Goal: Task Accomplishment & Management: Manage account settings

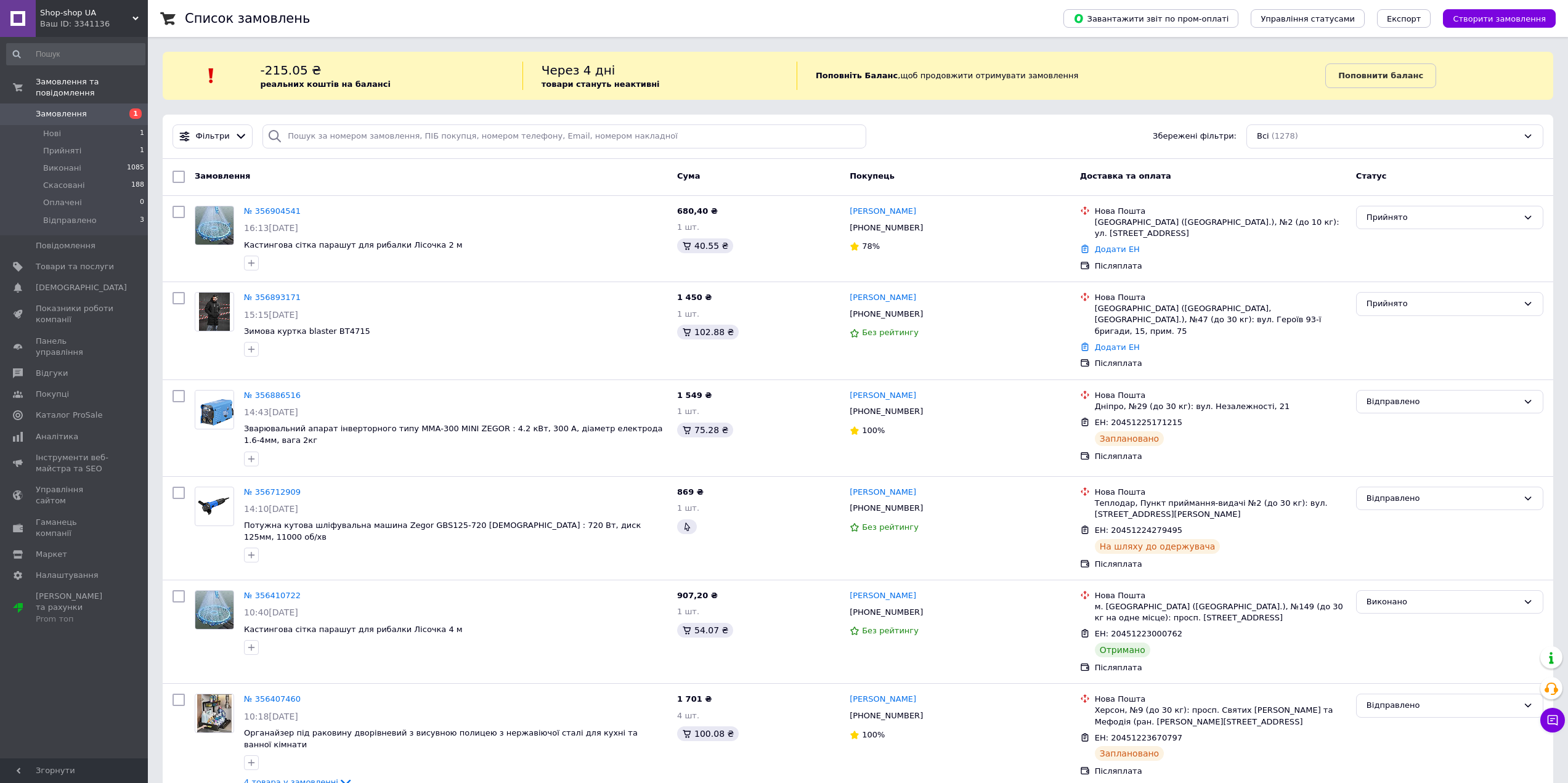
click at [78, 103] on link "Замовлення 1" at bounding box center [76, 114] width 152 height 21
click at [105, 108] on span "Замовлення" at bounding box center [74, 114] width 78 height 11
click at [101, 144] on li "Прийняті 2" at bounding box center [76, 150] width 152 height 17
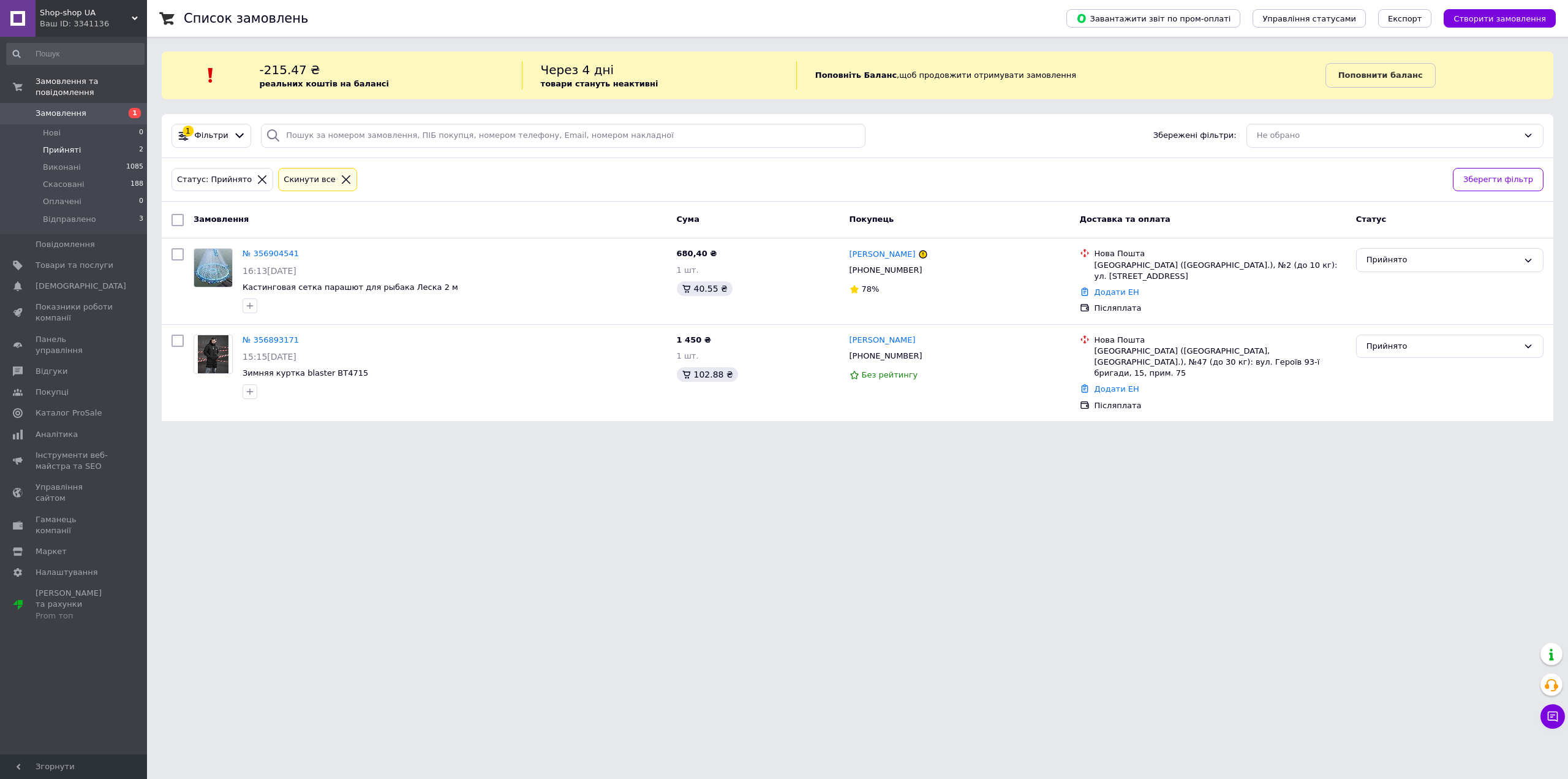
click at [1170, 436] on html "Shop-shop UA Ваш ID: 3341136 Сайт Shop-shop UA Кабінет покупця Перевірити стан …" at bounding box center [784, 217] width 1568 height 436
click at [885, 354] on span "[PHONE_NUMBER]" at bounding box center [885, 355] width 73 height 9
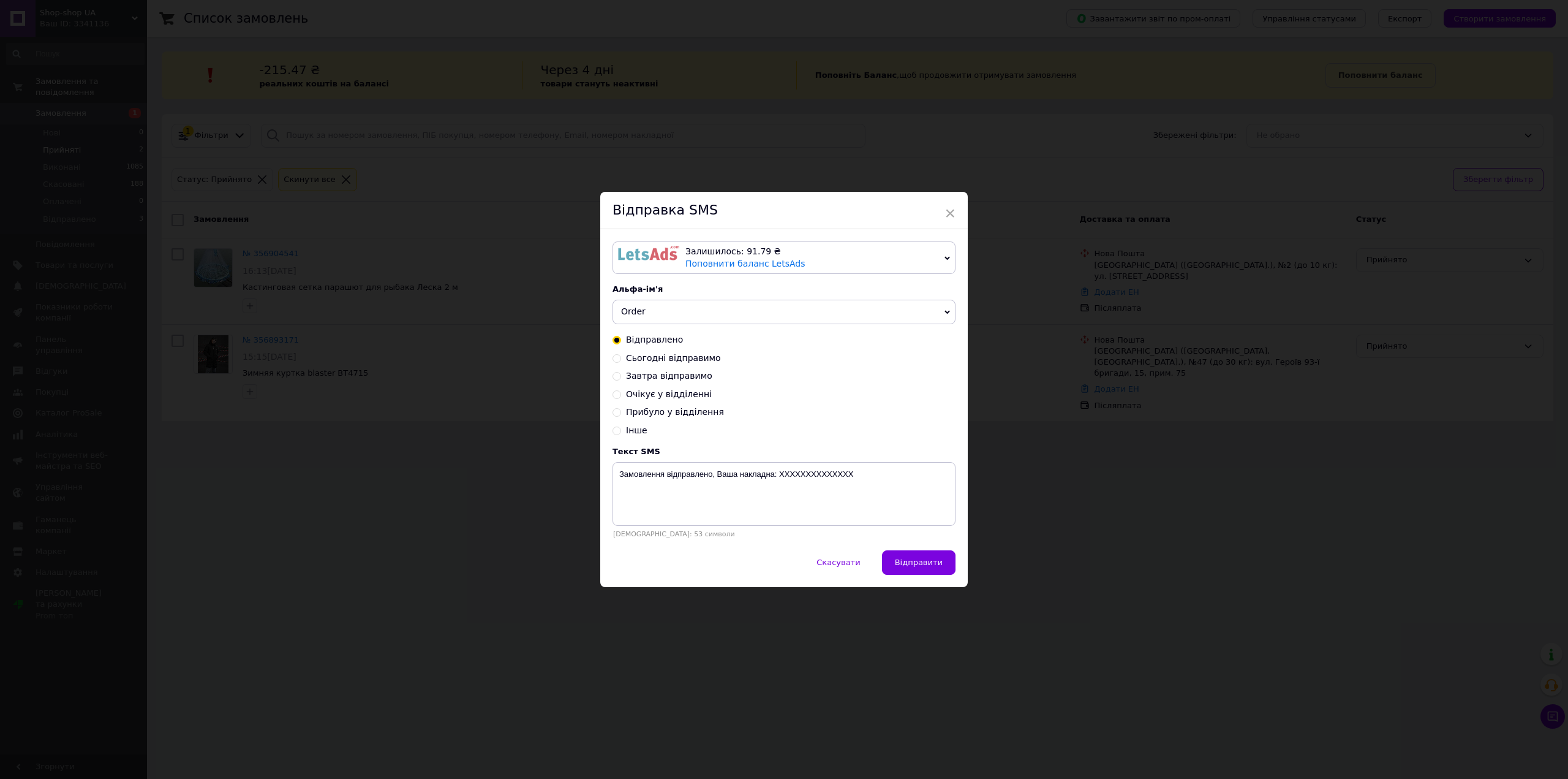
click at [1088, 428] on div "× Відправка SMS Залишилось: 91.79 ₴ Поповнити баланс LetsAds Підключити SMSClub…" at bounding box center [784, 389] width 1568 height 779
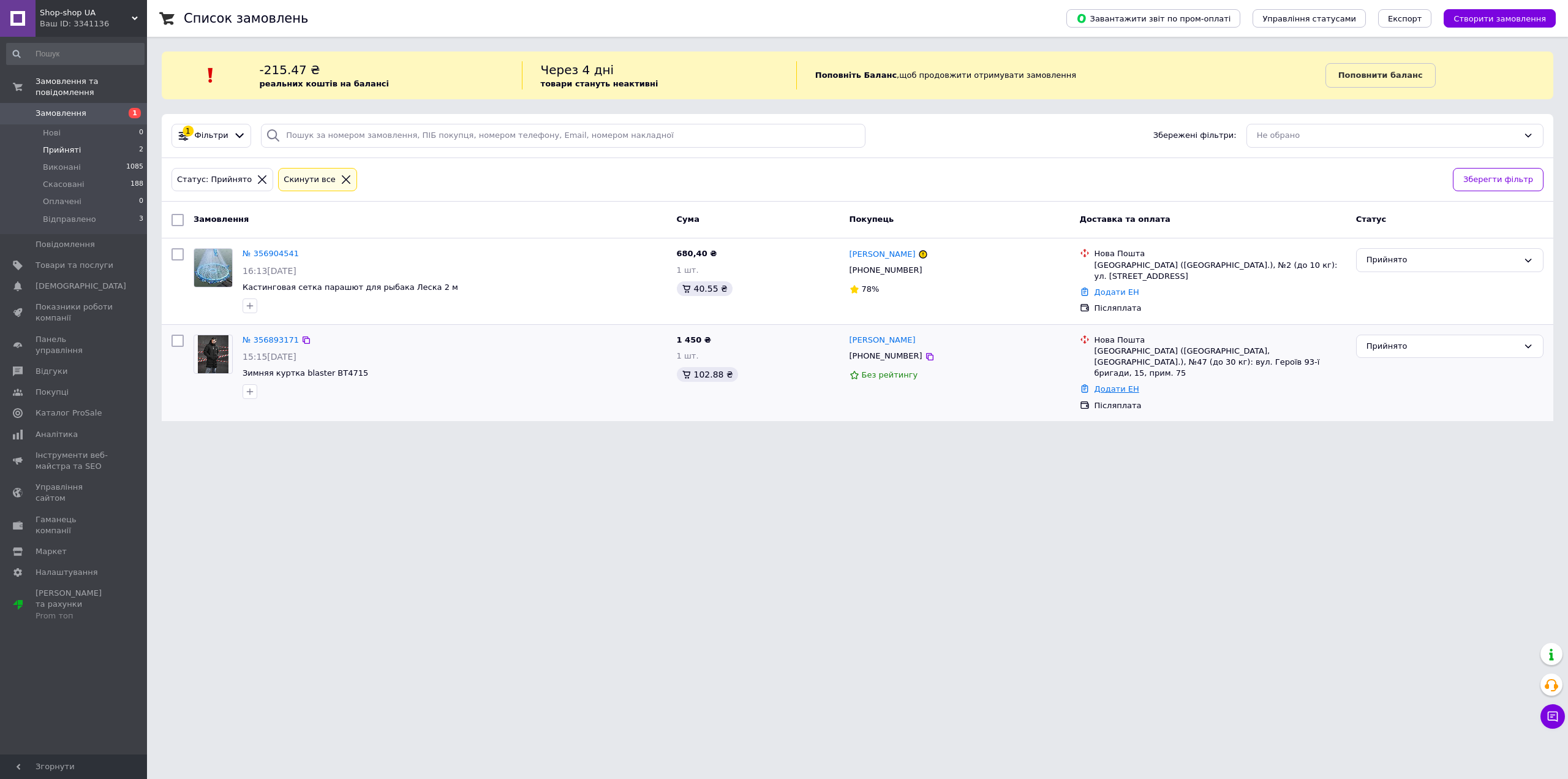
click at [1110, 384] on link "Додати ЕН" at bounding box center [1117, 388] width 45 height 9
click at [1090, 424] on input "Добавить ЕН" at bounding box center [1040, 426] width 164 height 25
paste input "20451225158086"
type input "20451225158086"
click at [1090, 458] on button "Додати" at bounding box center [1083, 460] width 79 height 25
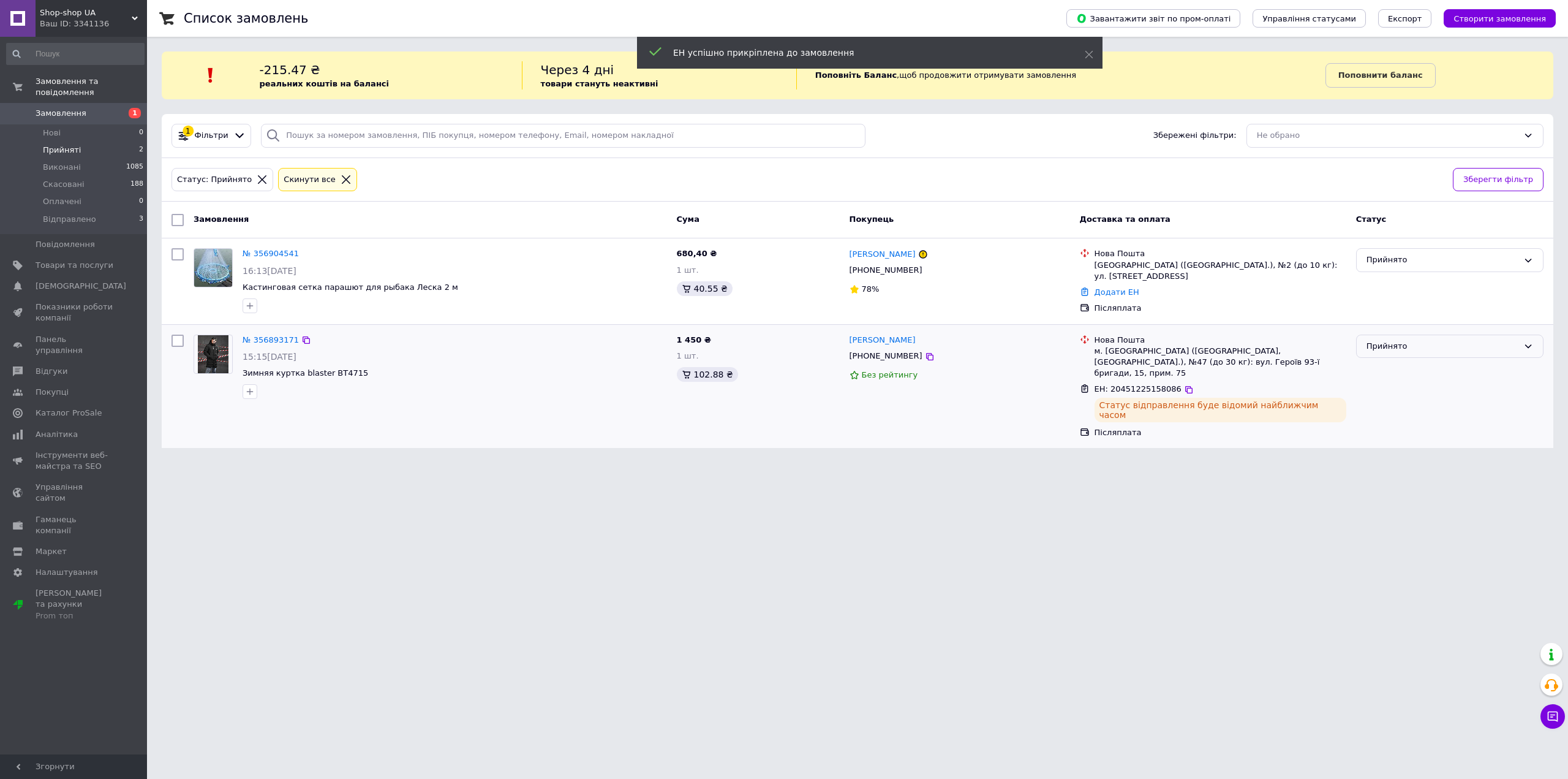
click at [1420, 340] on div "Прийнято" at bounding box center [1442, 347] width 152 height 13
click at [1378, 433] on li "Відправлено" at bounding box center [1450, 439] width 186 height 22
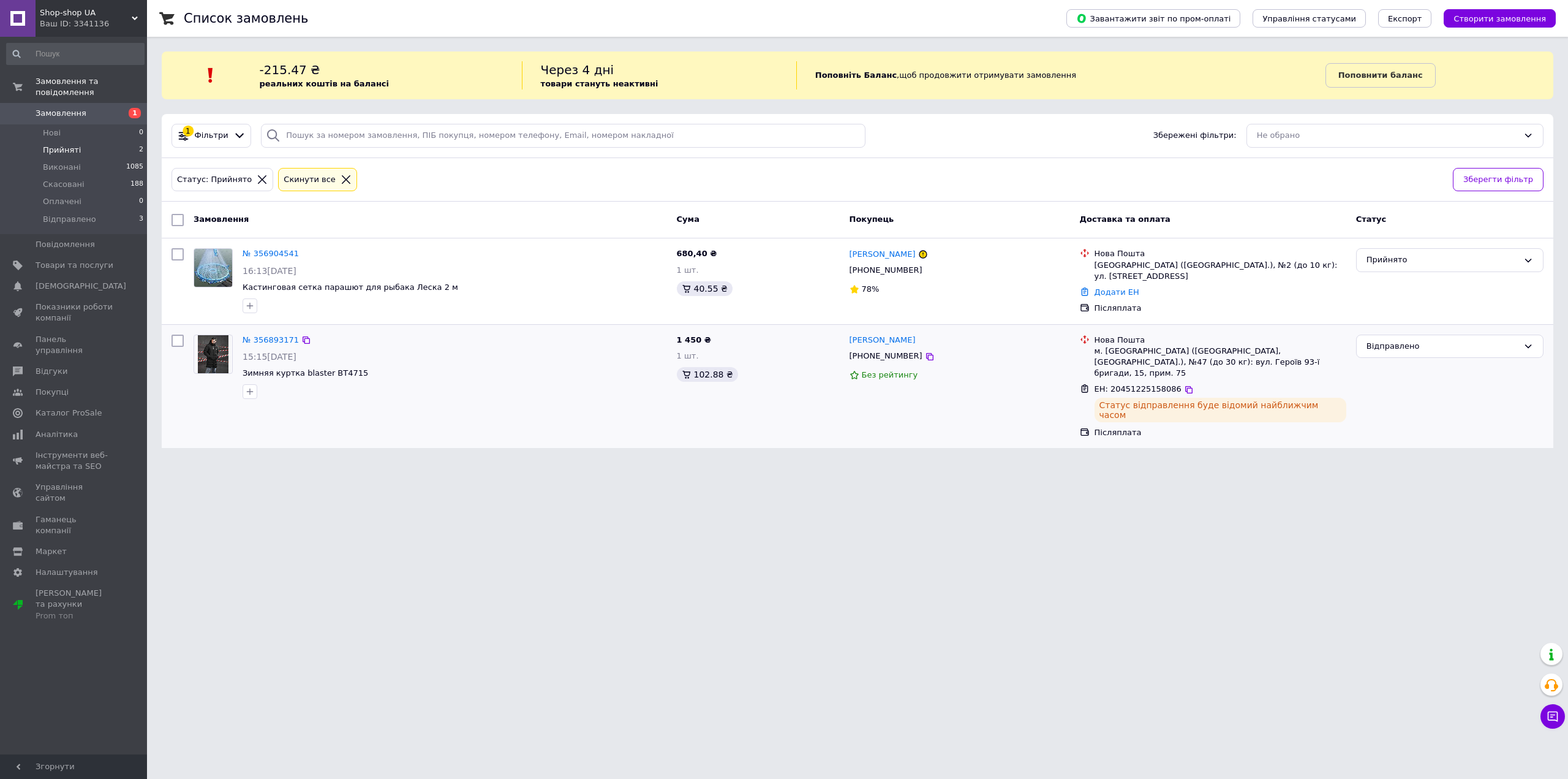
click at [103, 108] on span "Замовлення" at bounding box center [74, 113] width 78 height 11
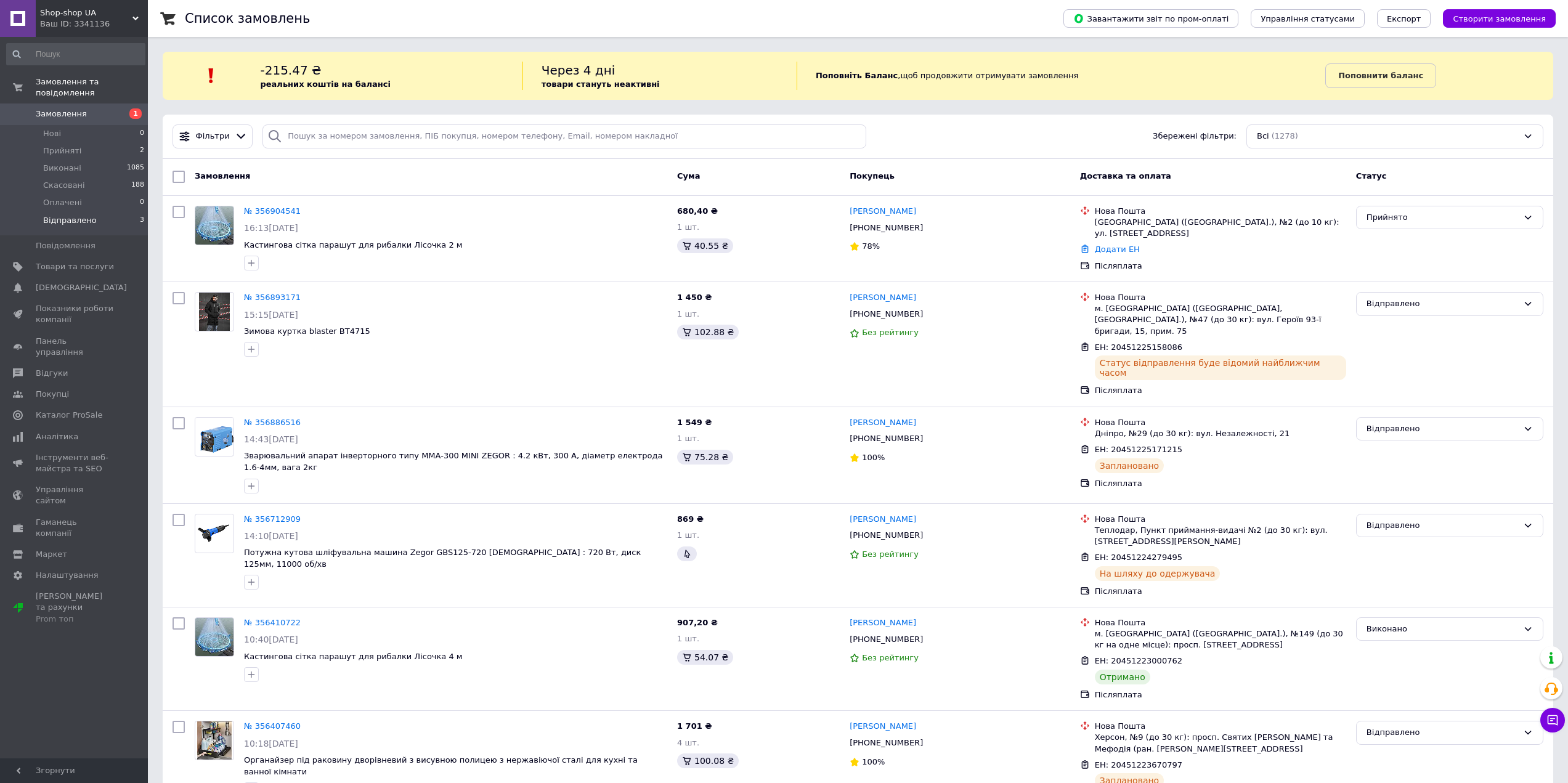
click at [81, 215] on span "Відправлено" at bounding box center [69, 221] width 53 height 11
